Goal: Task Accomplishment & Management: Manage account settings

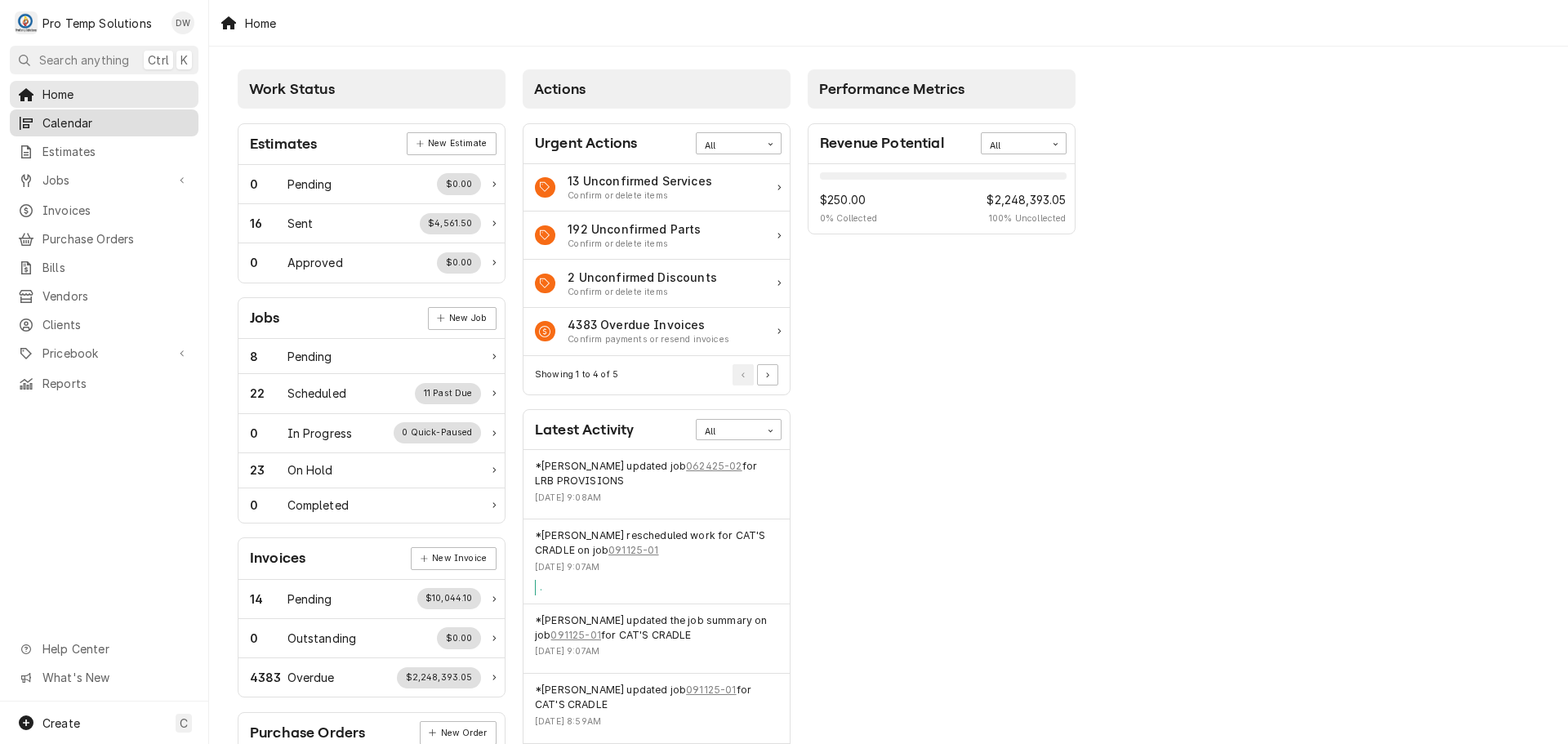
click at [94, 128] on div "Calendar" at bounding box center [104, 122] width 182 height 20
click at [63, 180] on span "Jobs" at bounding box center [104, 180] width 123 height 17
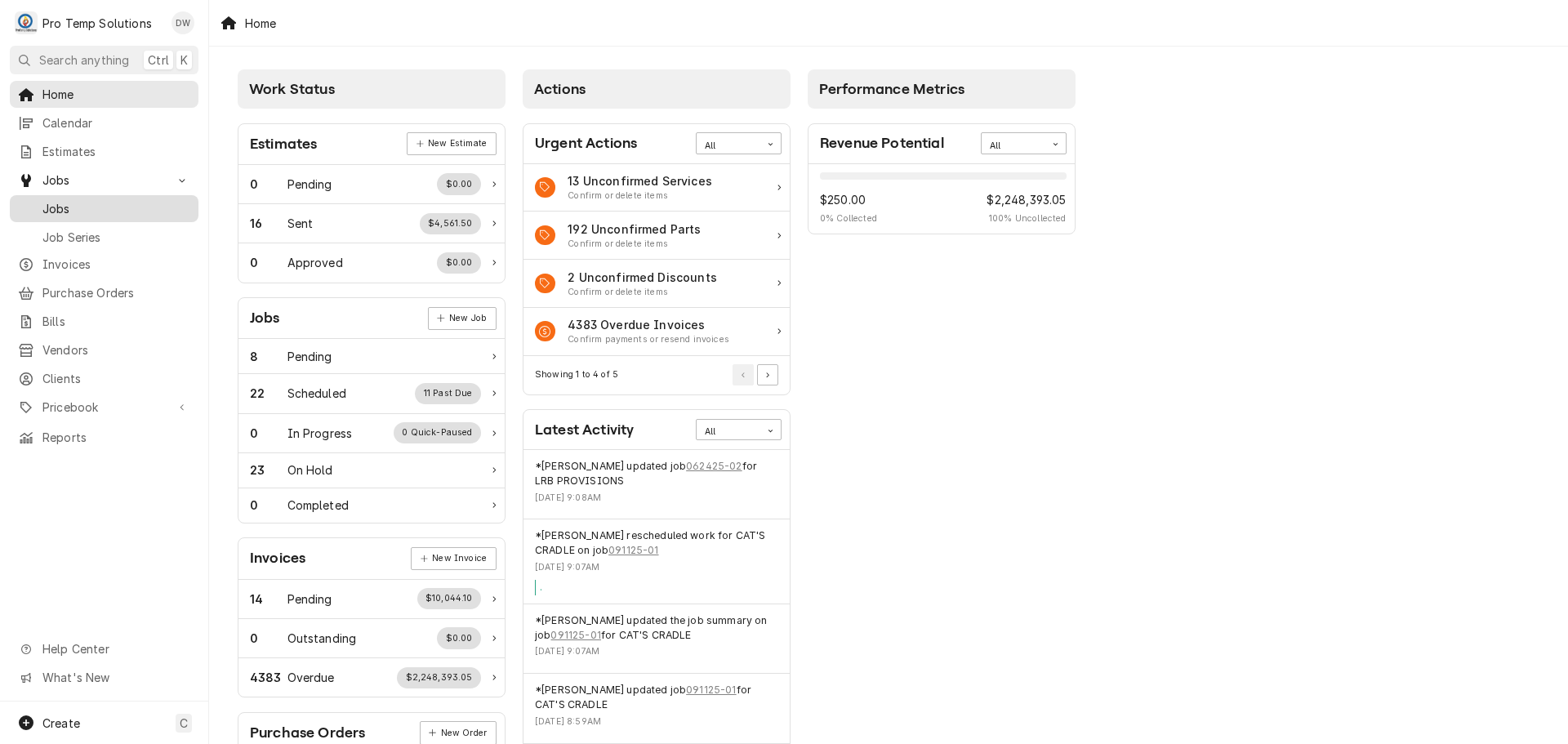
click at [59, 200] on span "Jobs" at bounding box center [116, 208] width 148 height 17
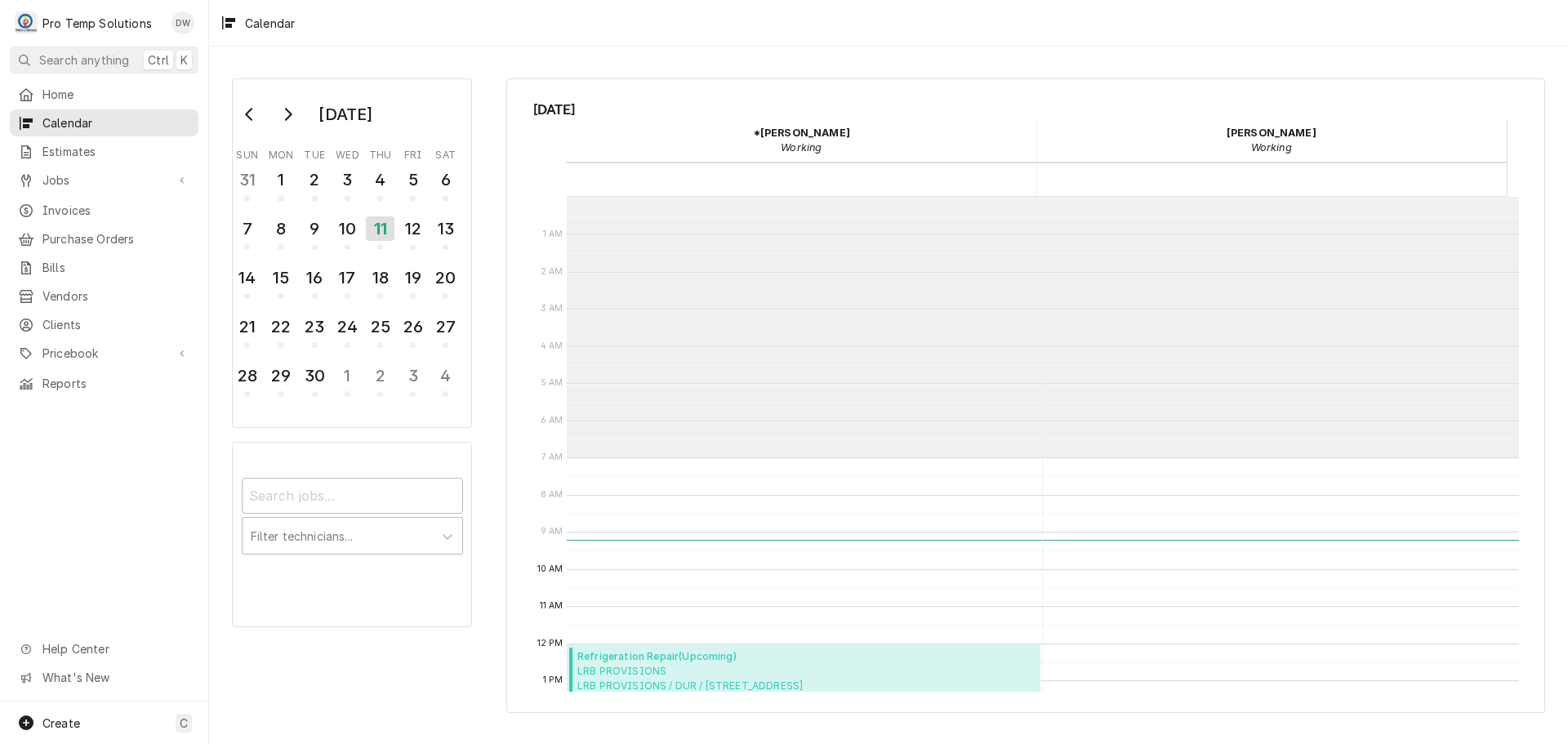
scroll to position [261, 0]
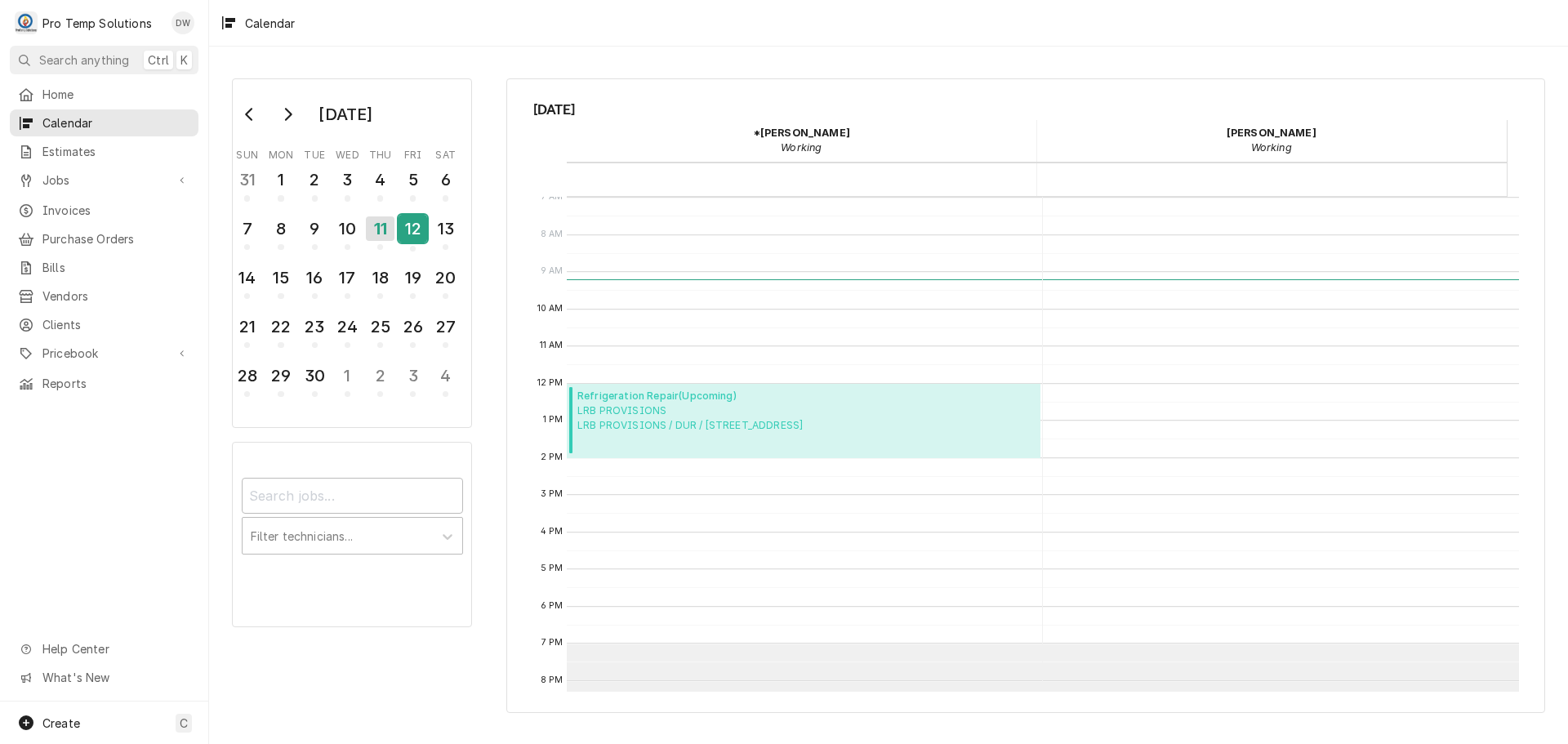
click at [412, 225] on div "12" at bounding box center [413, 229] width 28 height 28
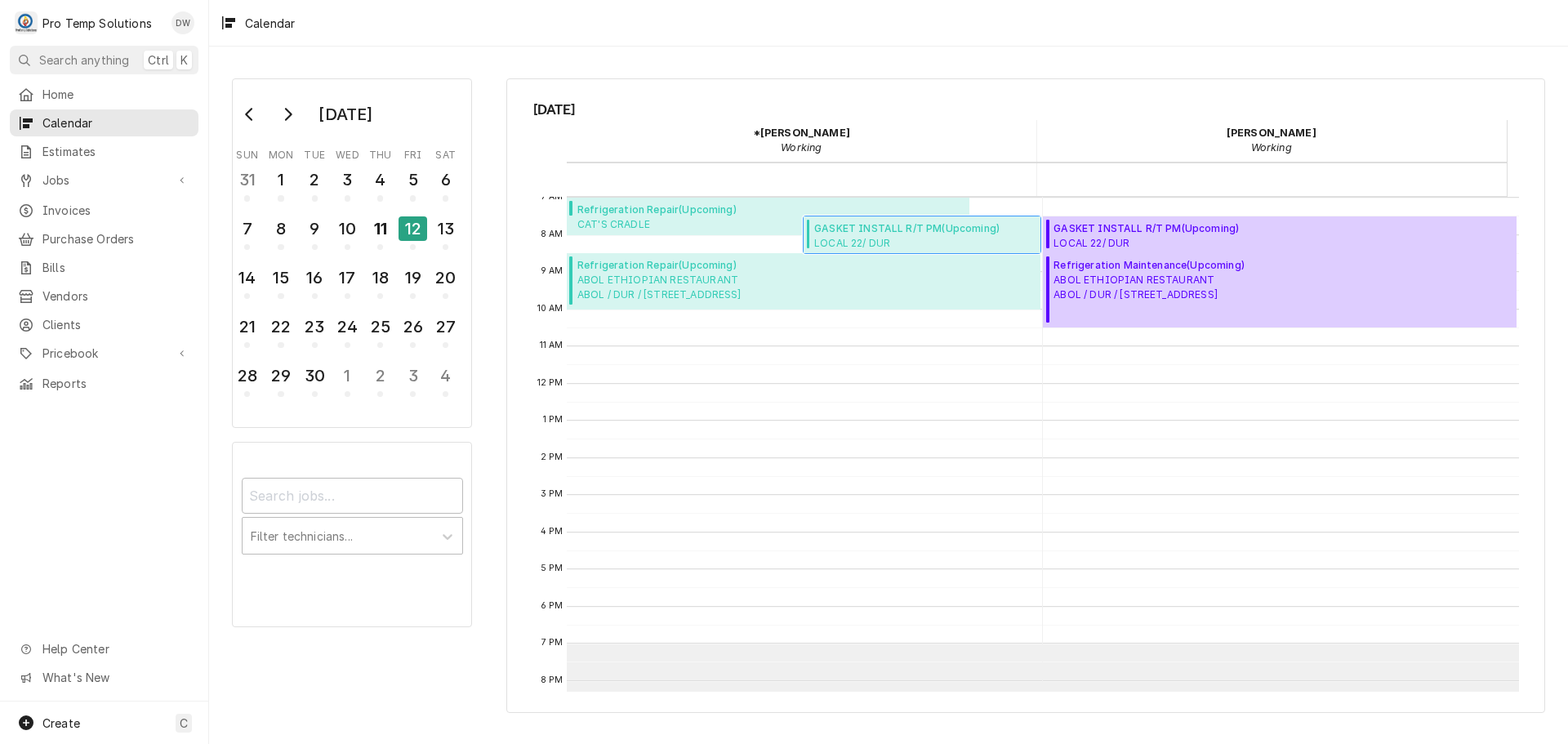
click at [953, 239] on span "LOCAL 22/ DUR LOCAL22 / DURHAM / 2200 W Main St, Durham, NC 27705" at bounding box center [924, 242] width 221 height 13
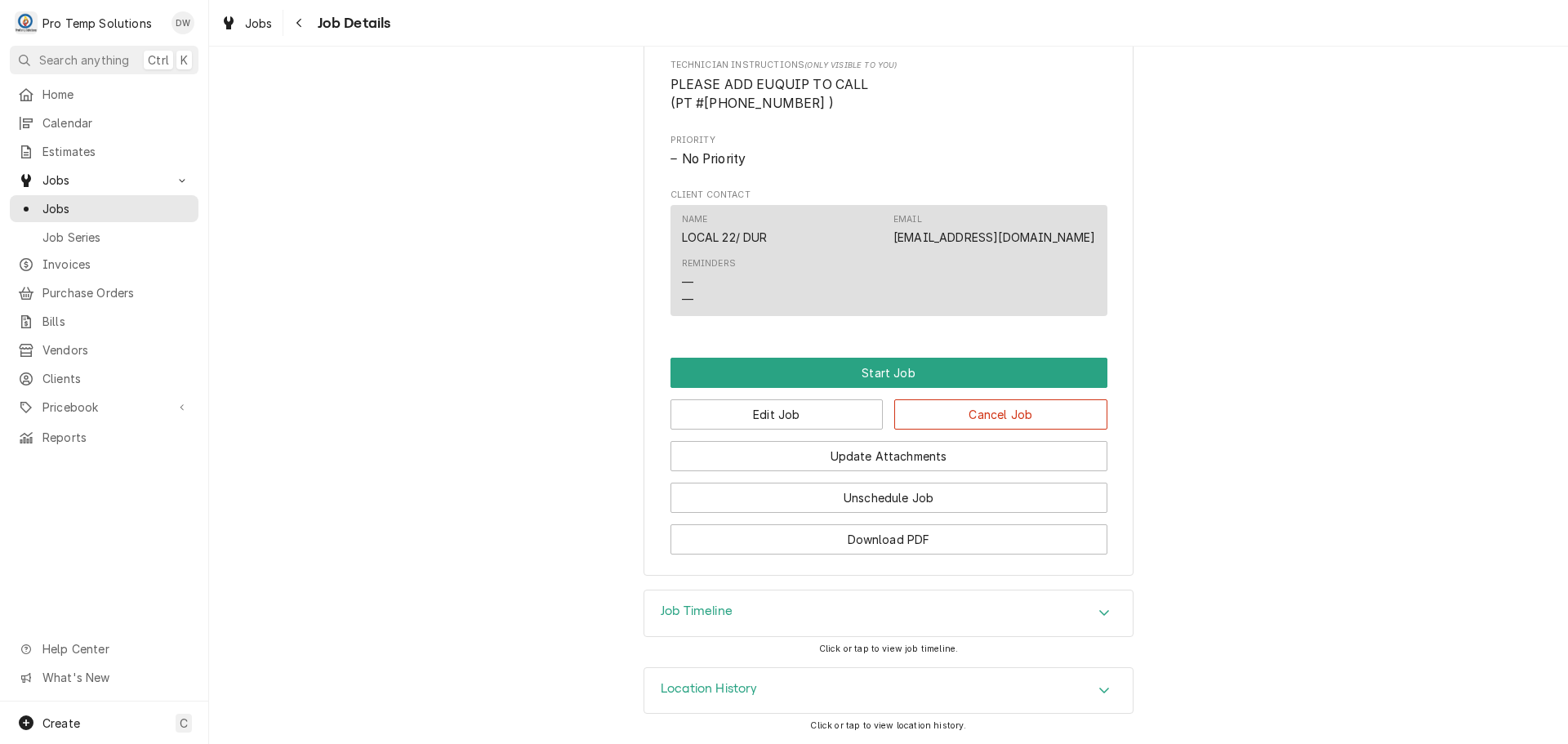
scroll to position [826, 0]
click at [822, 419] on button "Edit Job" at bounding box center [777, 415] width 213 height 30
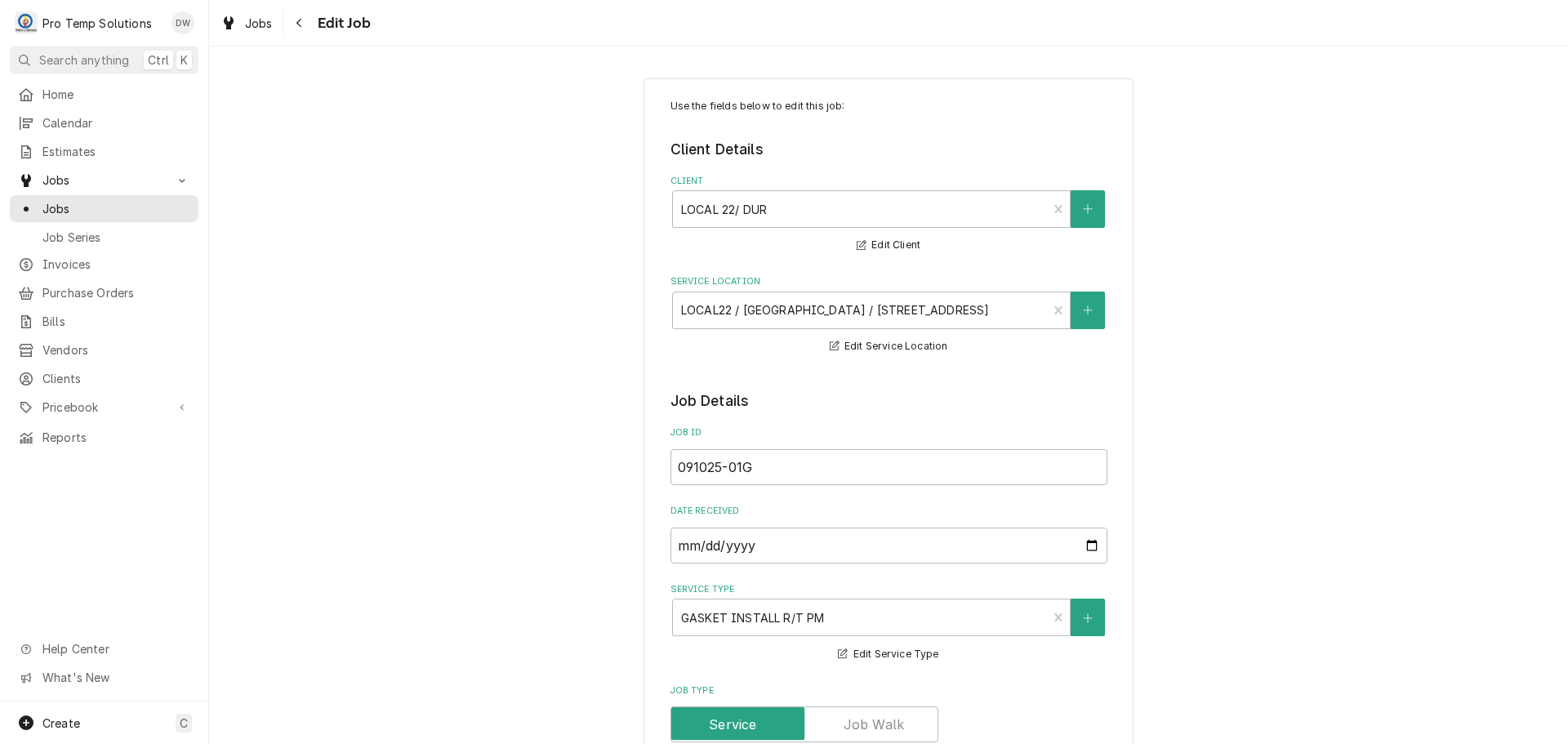
type textarea "x"
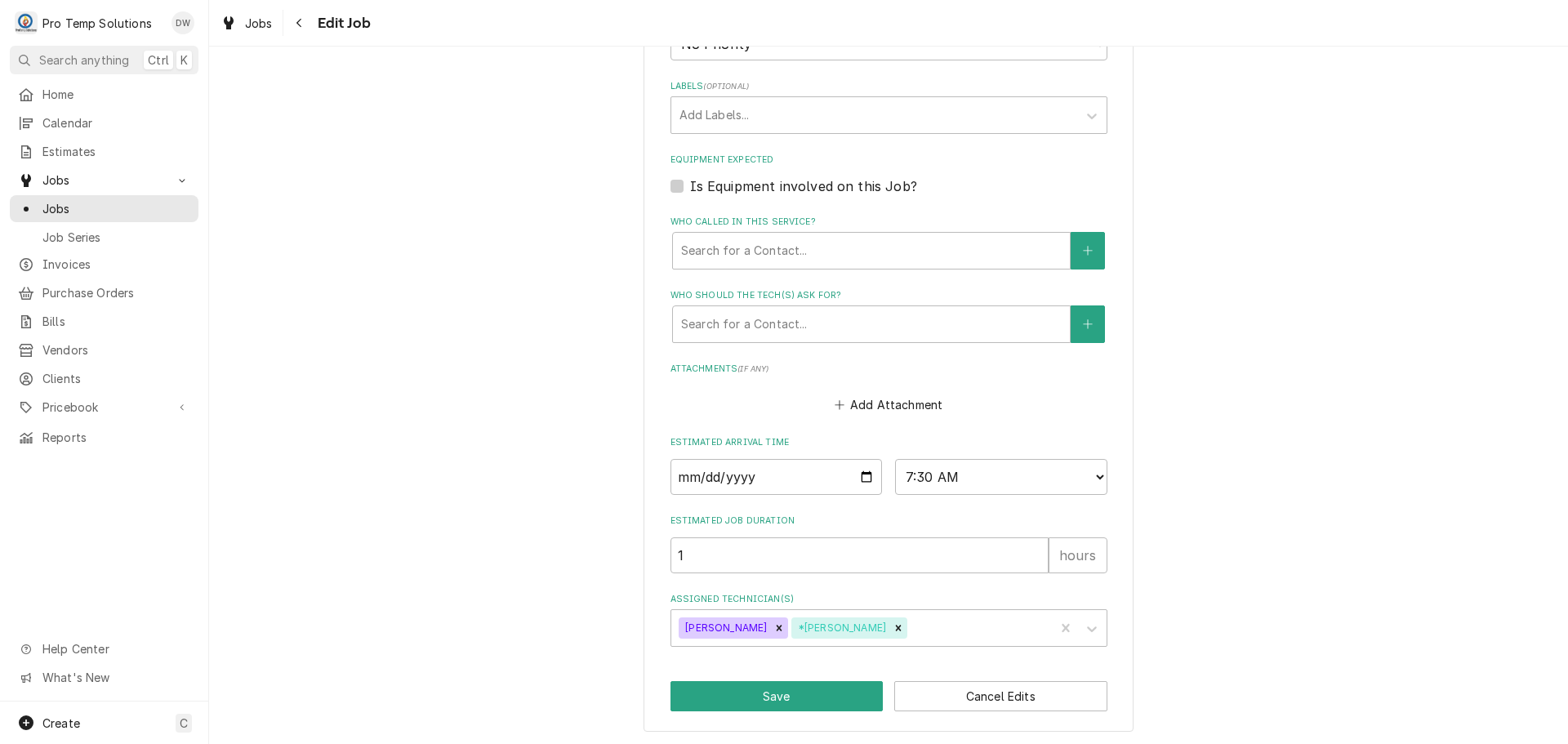
scroll to position [991, 0]
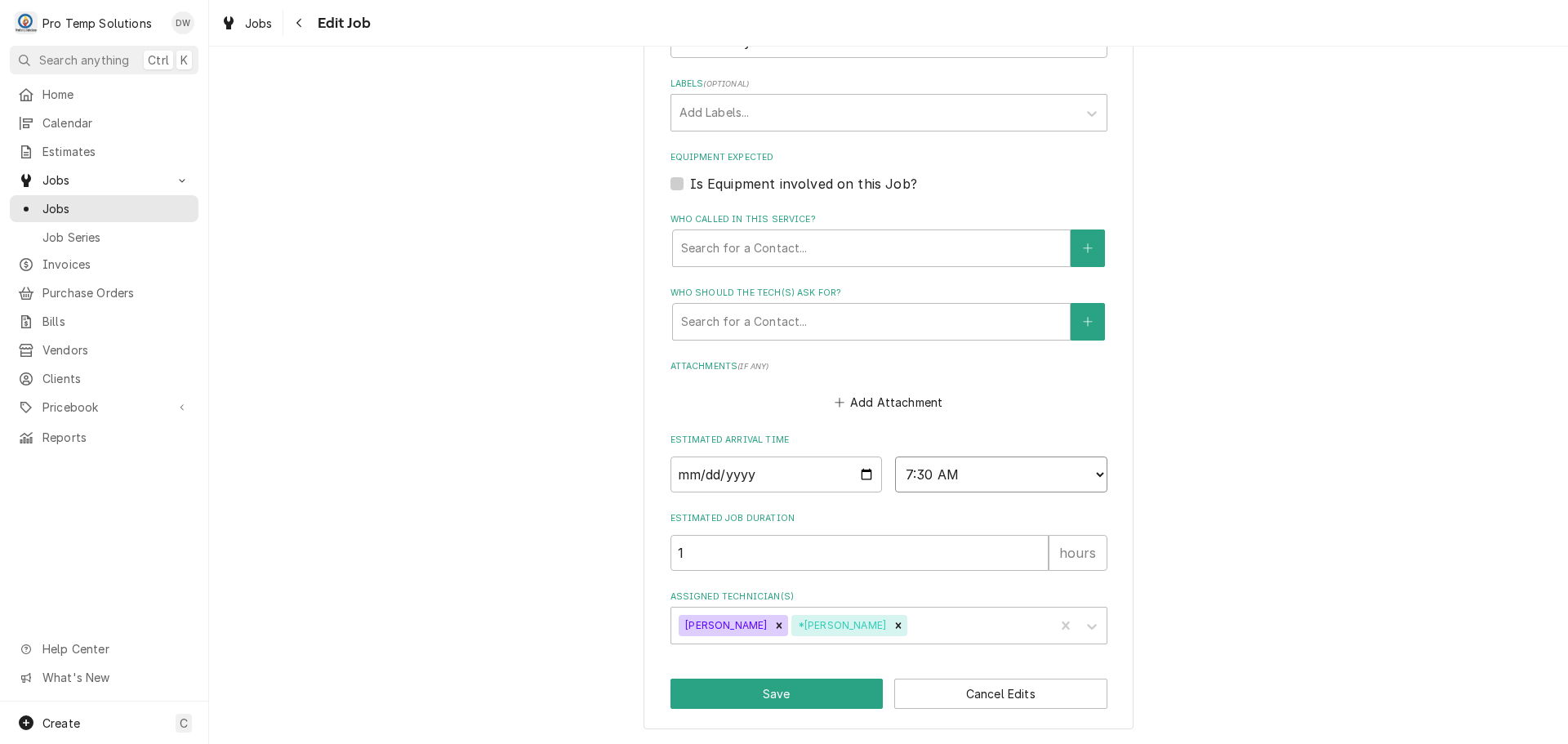
click at [1087, 470] on select "AM / PM 6:00 AM 6:15 AM 6:30 AM 6:45 AM 7:00 AM 7:15 AM 7:30 AM 7:45 AM 8:00 AM…" at bounding box center [1001, 475] width 212 height 36
select select "13:00:00"
click at [895, 457] on select "AM / PM 6:00 AM 6:15 AM 6:30 AM 6:45 AM 7:00 AM 7:15 AM 7:30 AM 7:45 AM 8:00 AM…" at bounding box center [1001, 475] width 212 height 36
click at [777, 694] on button "Save" at bounding box center [777, 694] width 213 height 30
type textarea "x"
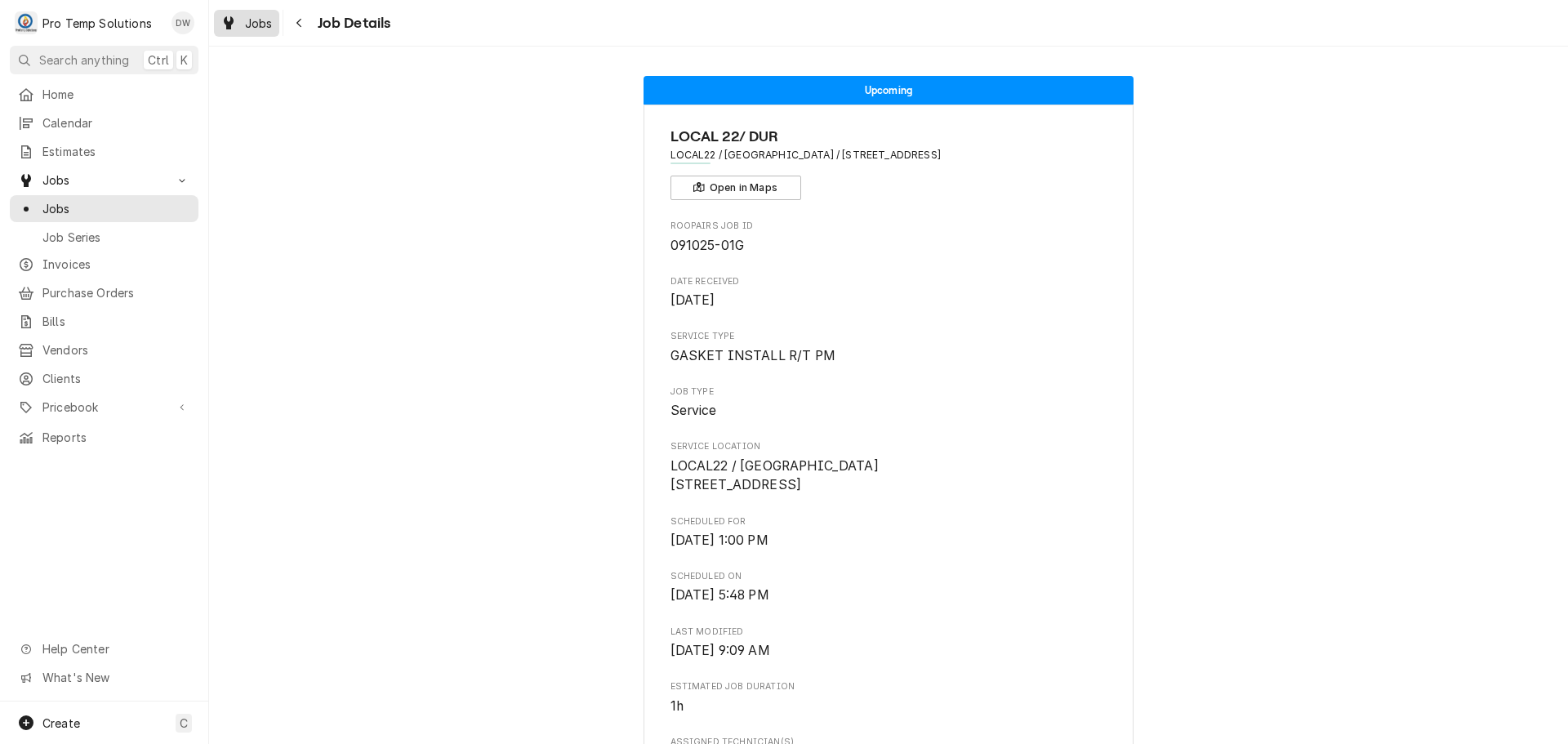
click at [254, 23] on span "Jobs" at bounding box center [259, 23] width 28 height 17
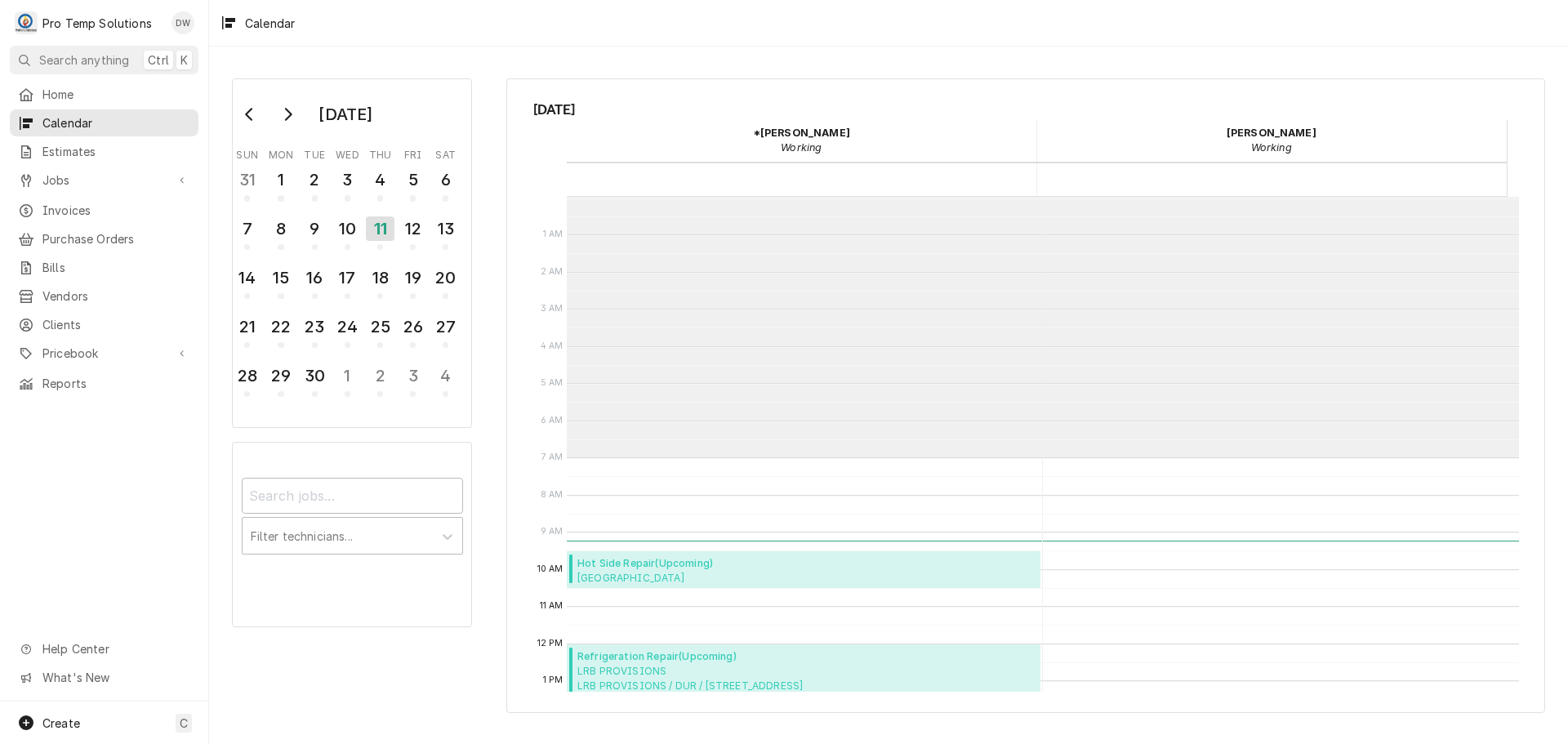
scroll to position [261, 0]
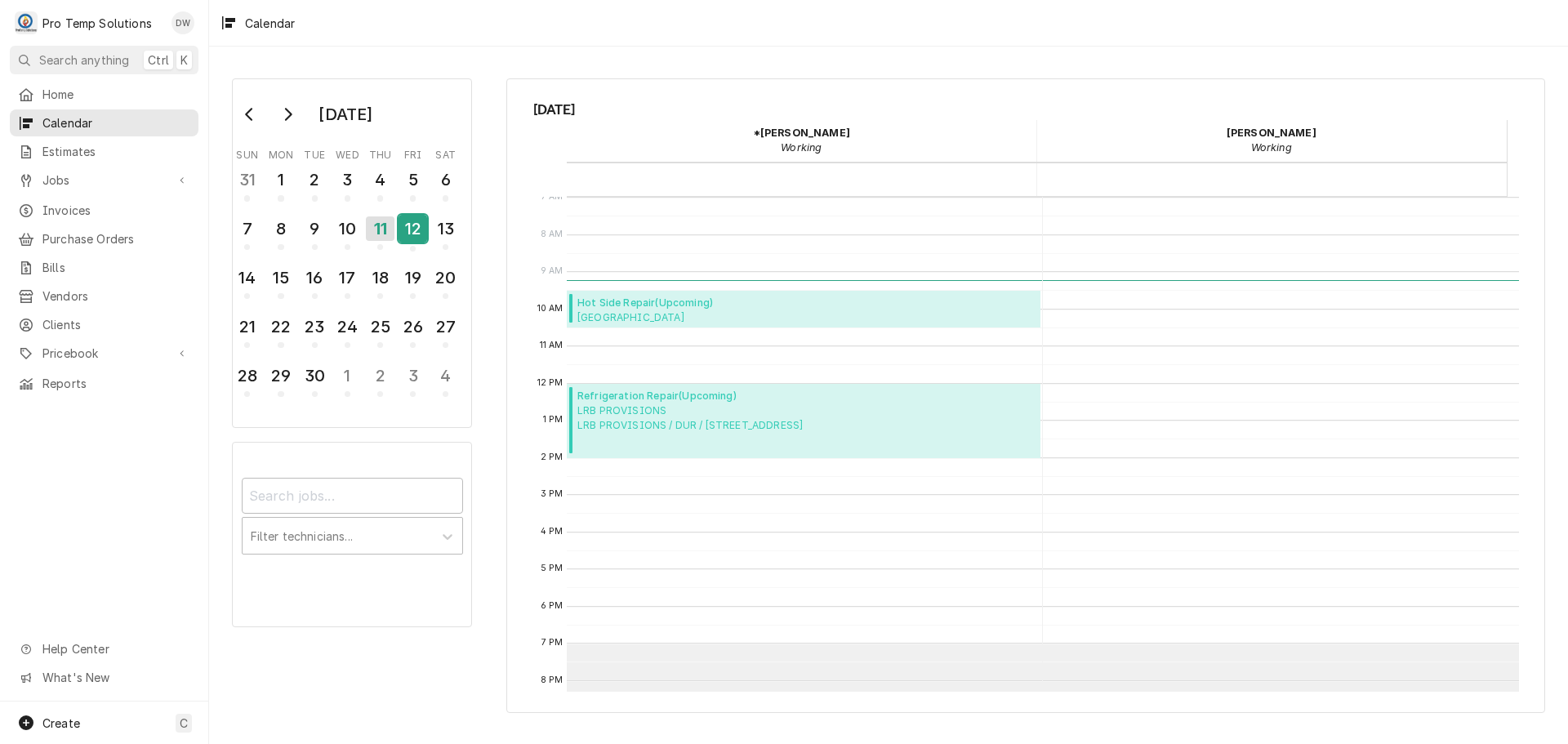
click at [408, 229] on div "12" at bounding box center [413, 229] width 28 height 28
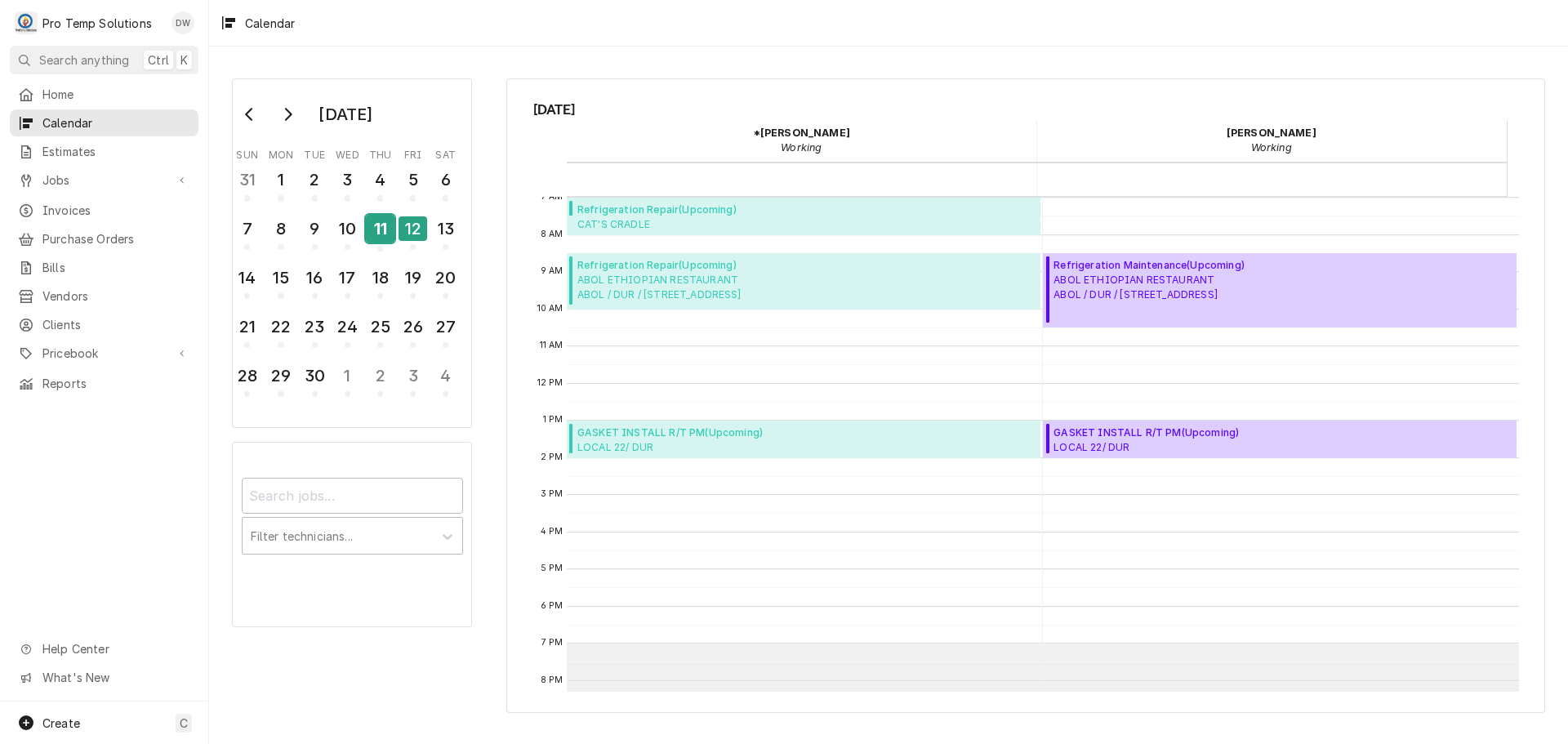
click at [379, 227] on div "11" at bounding box center [380, 229] width 28 height 28
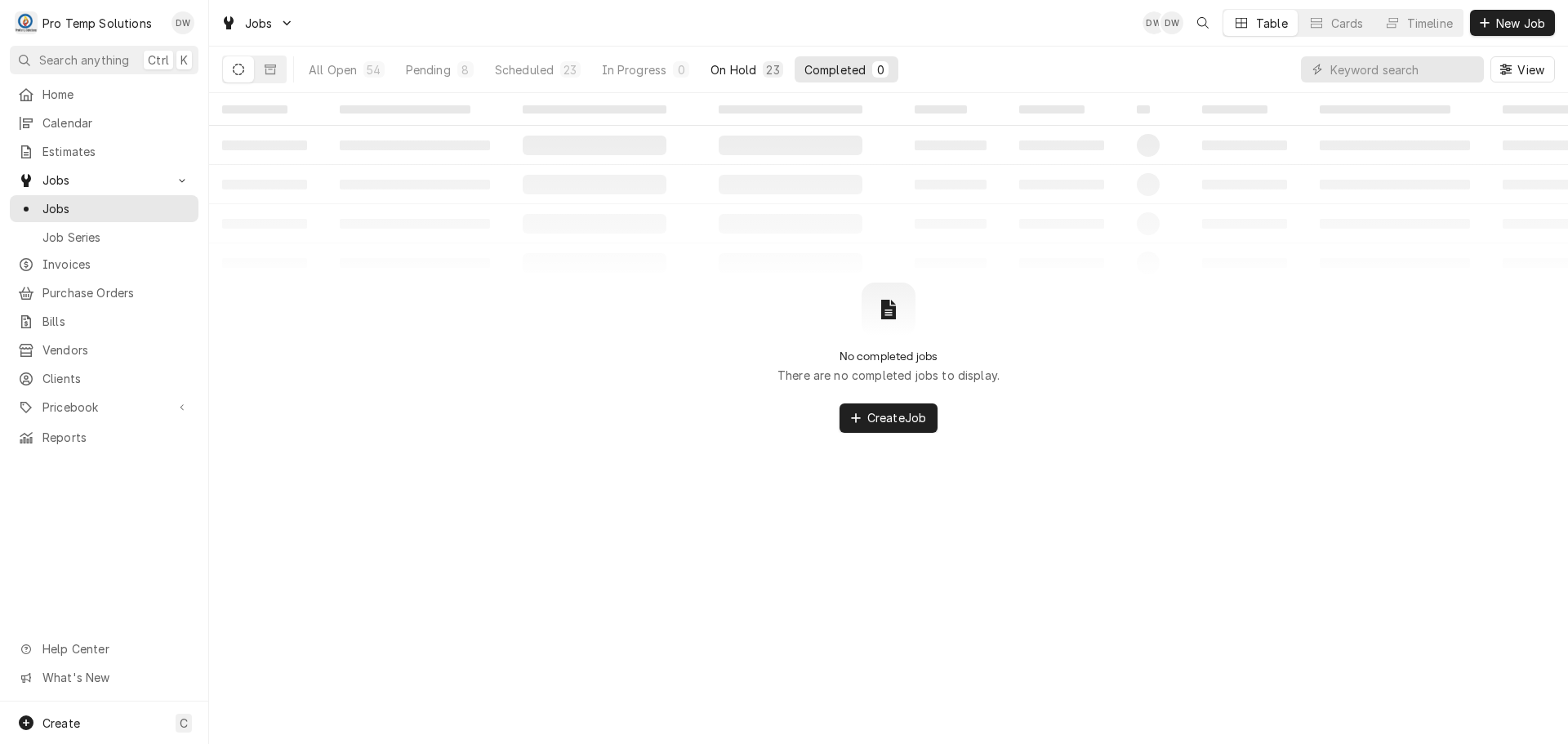
click at [739, 71] on div "On Hold" at bounding box center [733, 70] width 46 height 17
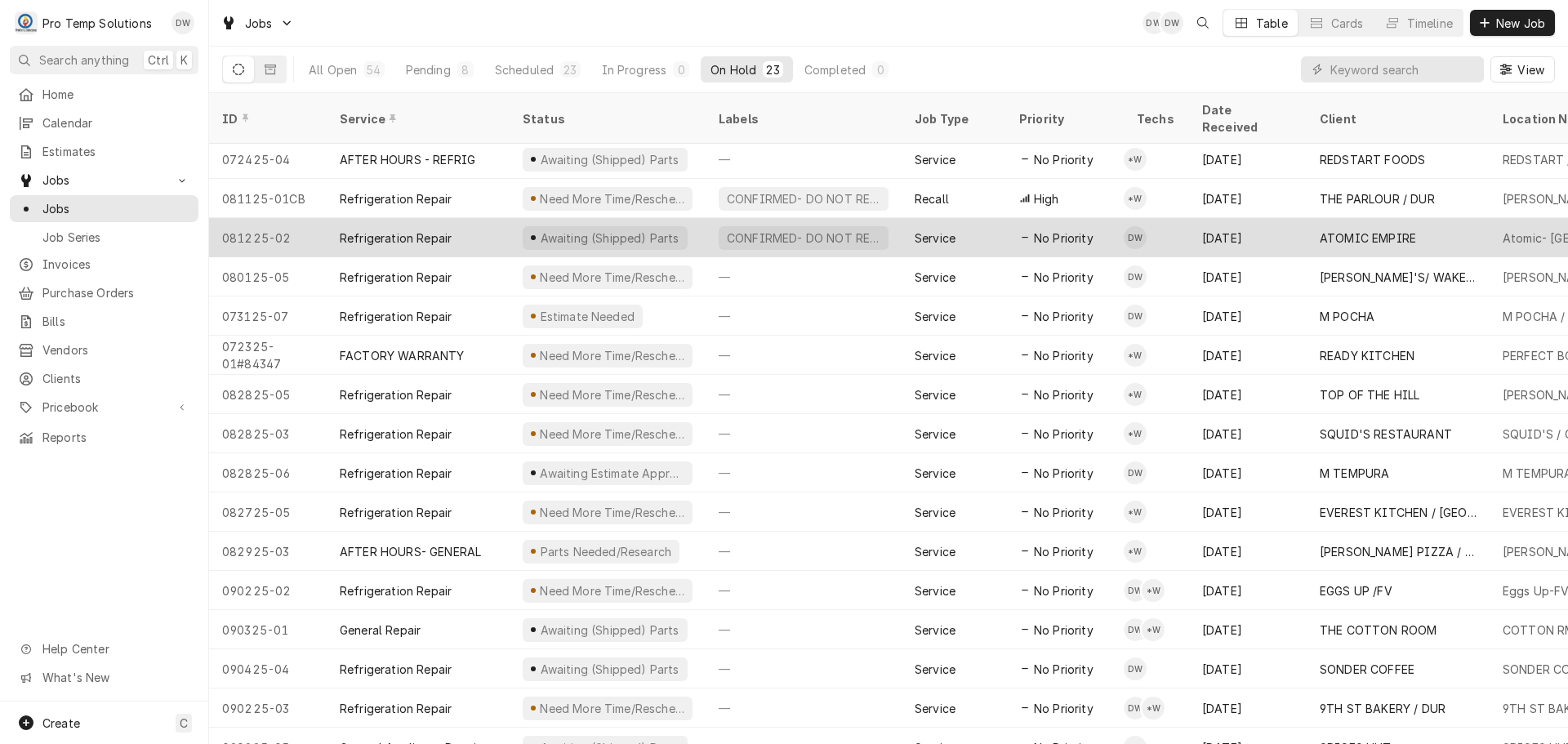
scroll to position [294, 0]
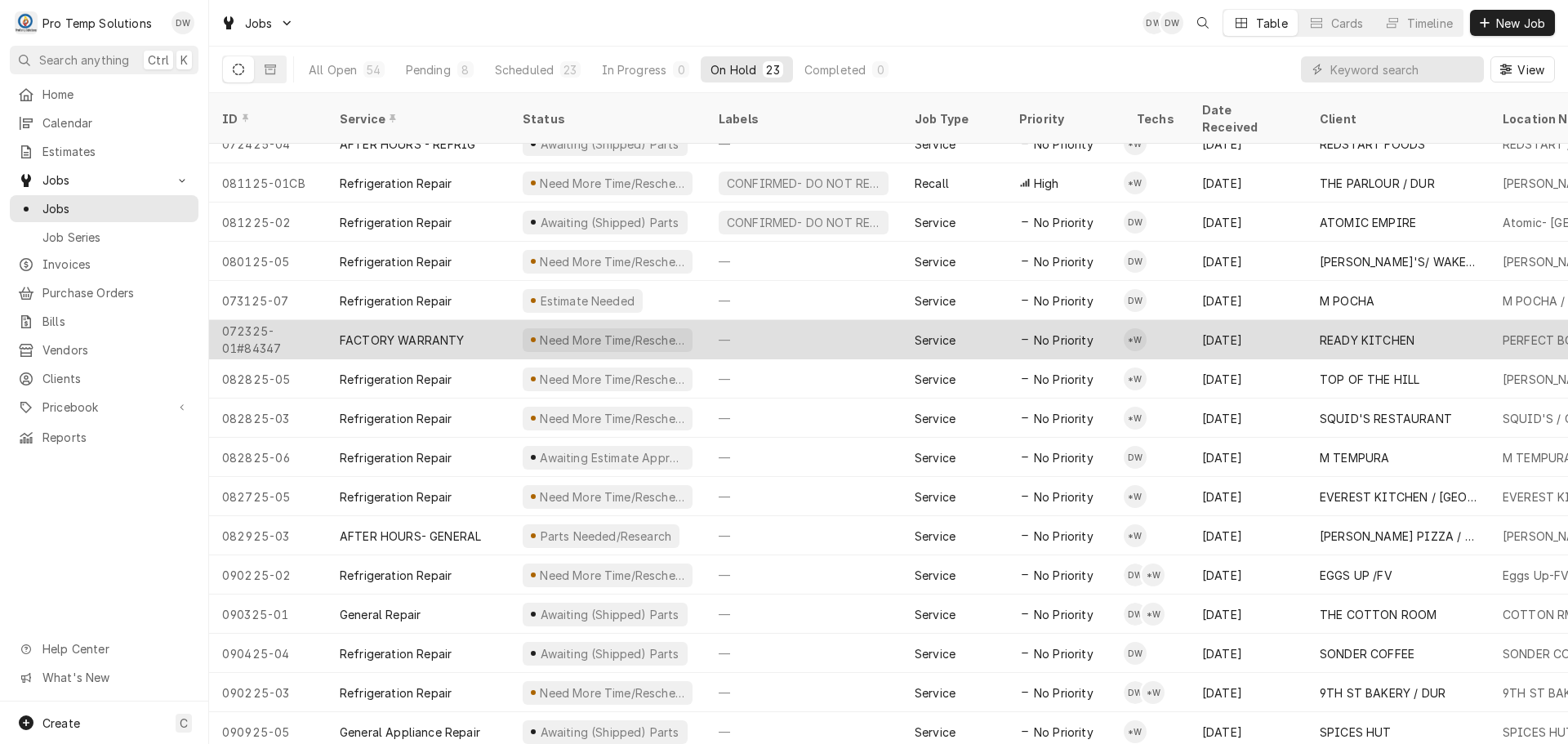
click at [839, 320] on div "—" at bounding box center [803, 340] width 196 height 40
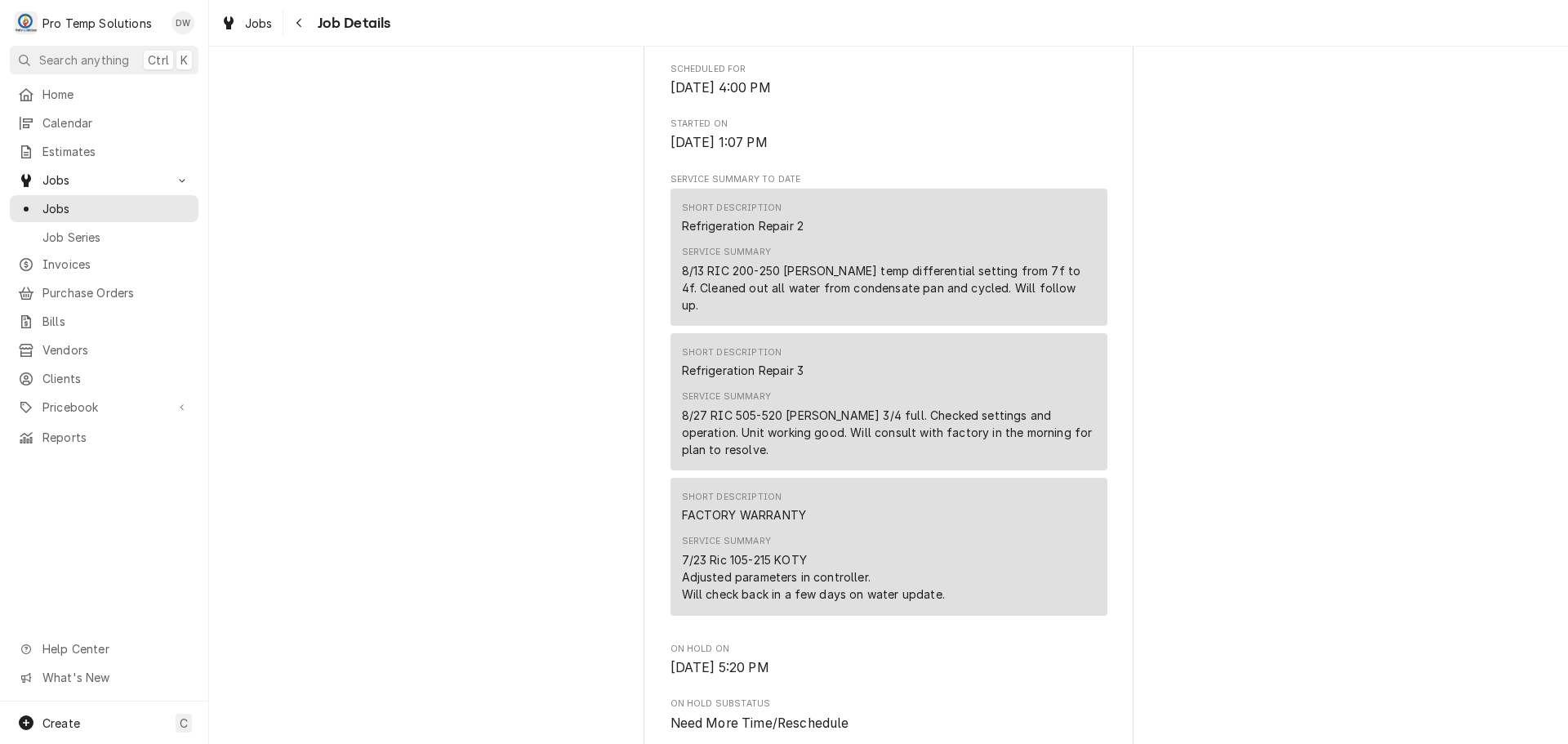
scroll to position [490, 0]
